Goal: Find specific page/section: Find specific page/section

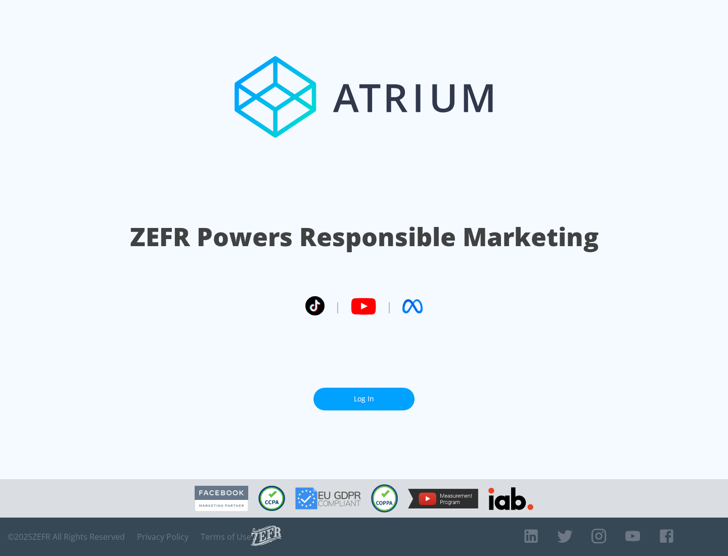
click at [364, 399] on link "Log In" at bounding box center [363, 399] width 101 height 23
